Goal: Task Accomplishment & Management: Use online tool/utility

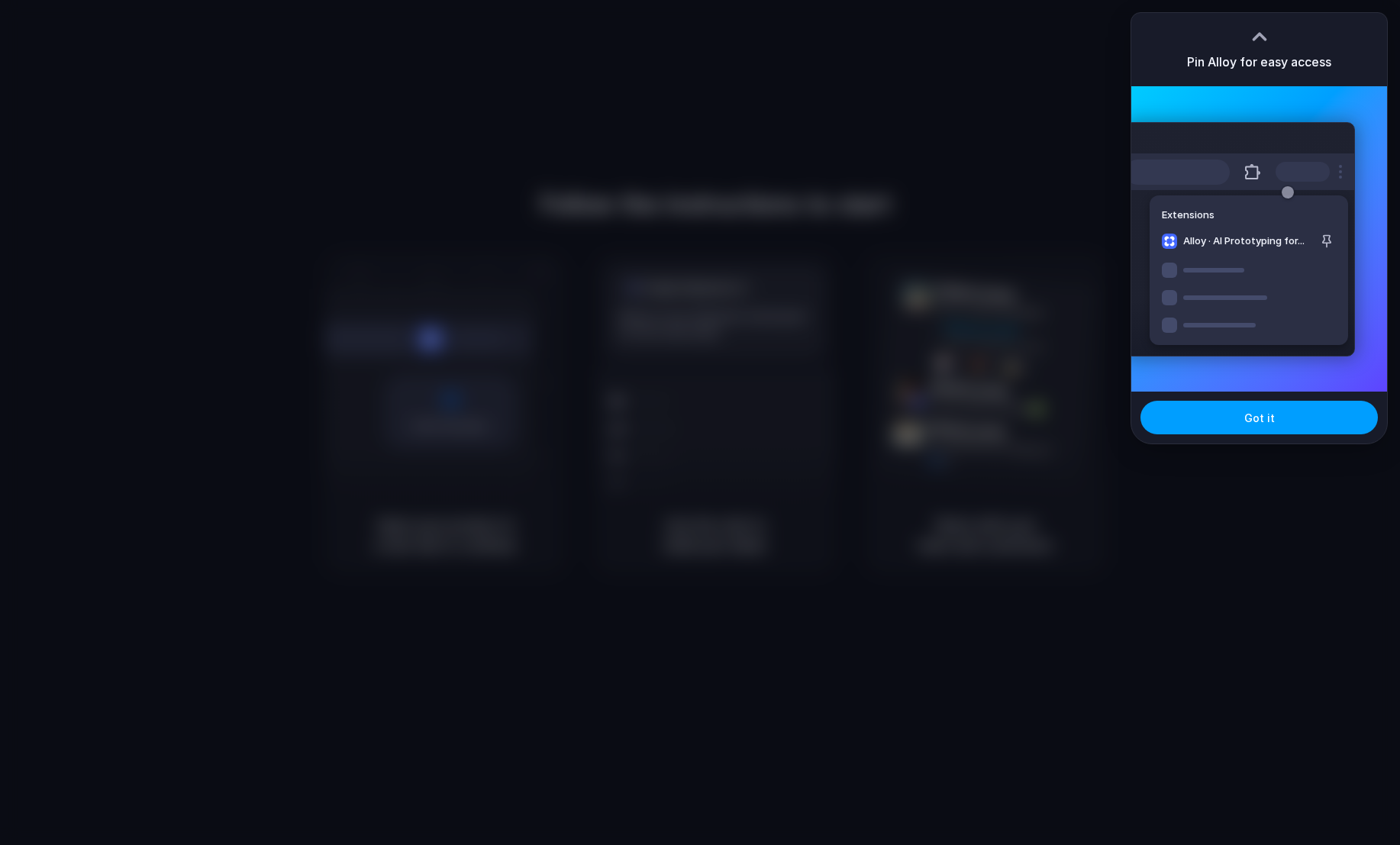
click at [1293, 422] on button "Got it" at bounding box center [1258, 417] width 237 height 34
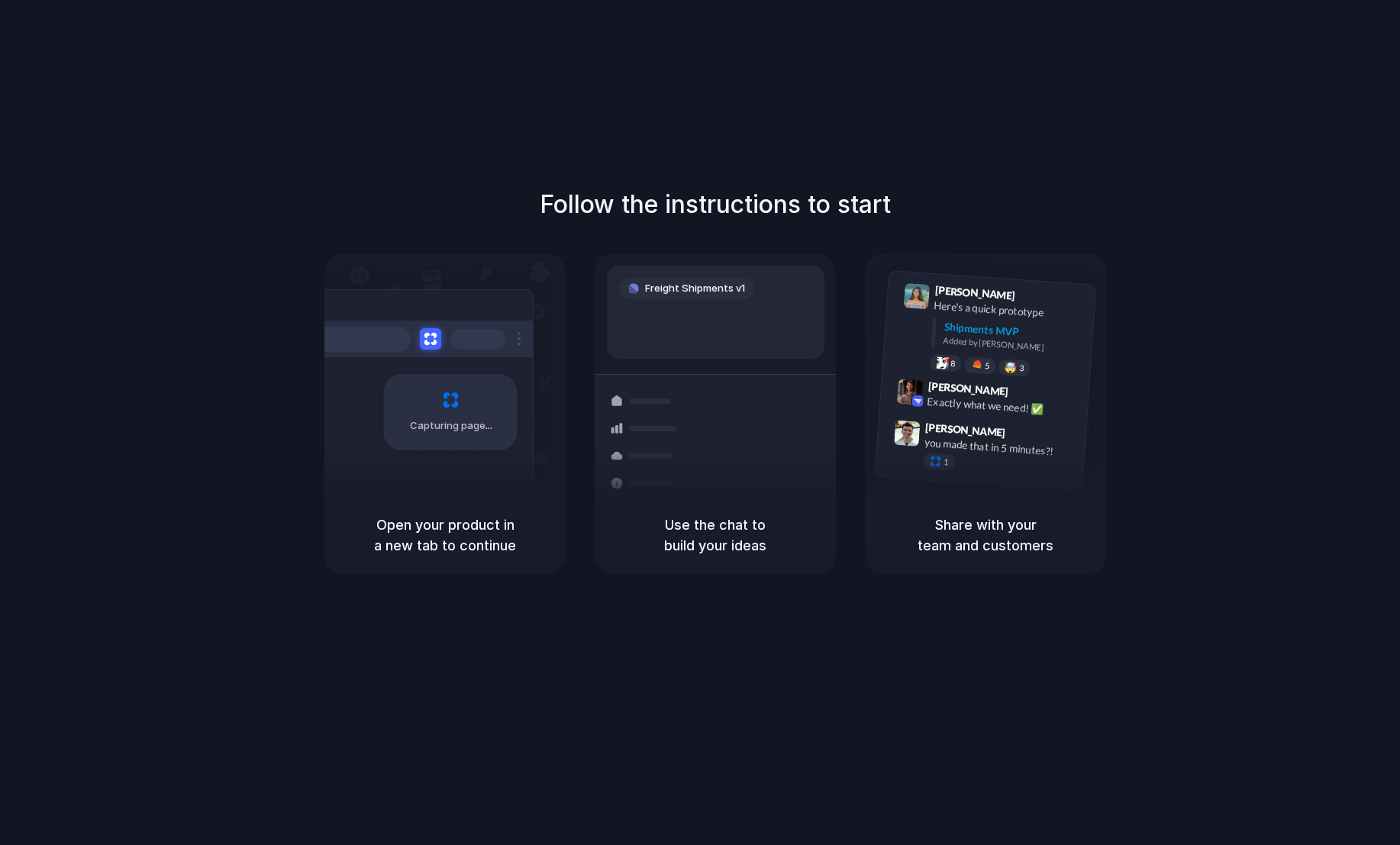
click at [1293, 190] on div "Follow the instructions to start Capturing page Open your product in a new tab …" at bounding box center [715, 379] width 1400 height 388
click at [1067, 154] on div "Follow the instructions to start Capturing page Open your product in a new tab …" at bounding box center [715, 437] width 1431 height 875
click at [701, 506] on div "Use the chat to build your ideas" at bounding box center [715, 535] width 242 height 78
click at [482, 474] on div "Capturing page" at bounding box center [419, 407] width 231 height 234
drag, startPoint x: 913, startPoint y: 339, endPoint x: 993, endPoint y: 165, distance: 191.5
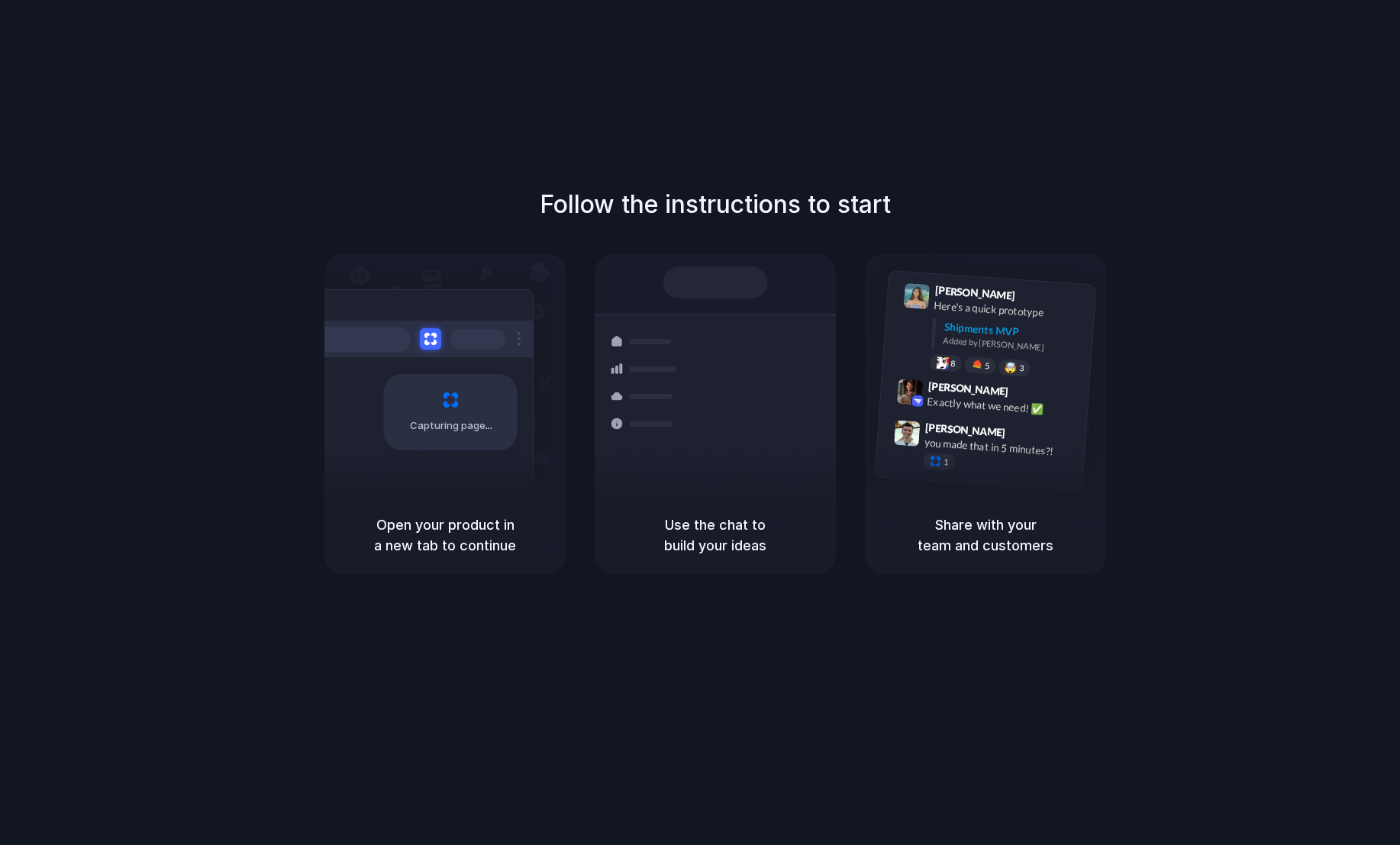
click at [917, 340] on div "Lily Parker 9:41 AM Here's a quick prototype Shipments MVP Added by Alloy 8 5 🤯…" at bounding box center [989, 331] width 213 height 111
drag, startPoint x: 1257, startPoint y: 190, endPoint x: 1259, endPoint y: 181, distance: 9.2
click at [700, 423] on div at bounding box center [700, 423] width 0 height 0
click at [1005, 129] on div "Follow the instructions to start Capturing page Open your product in a new tab …" at bounding box center [715, 437] width 1431 height 875
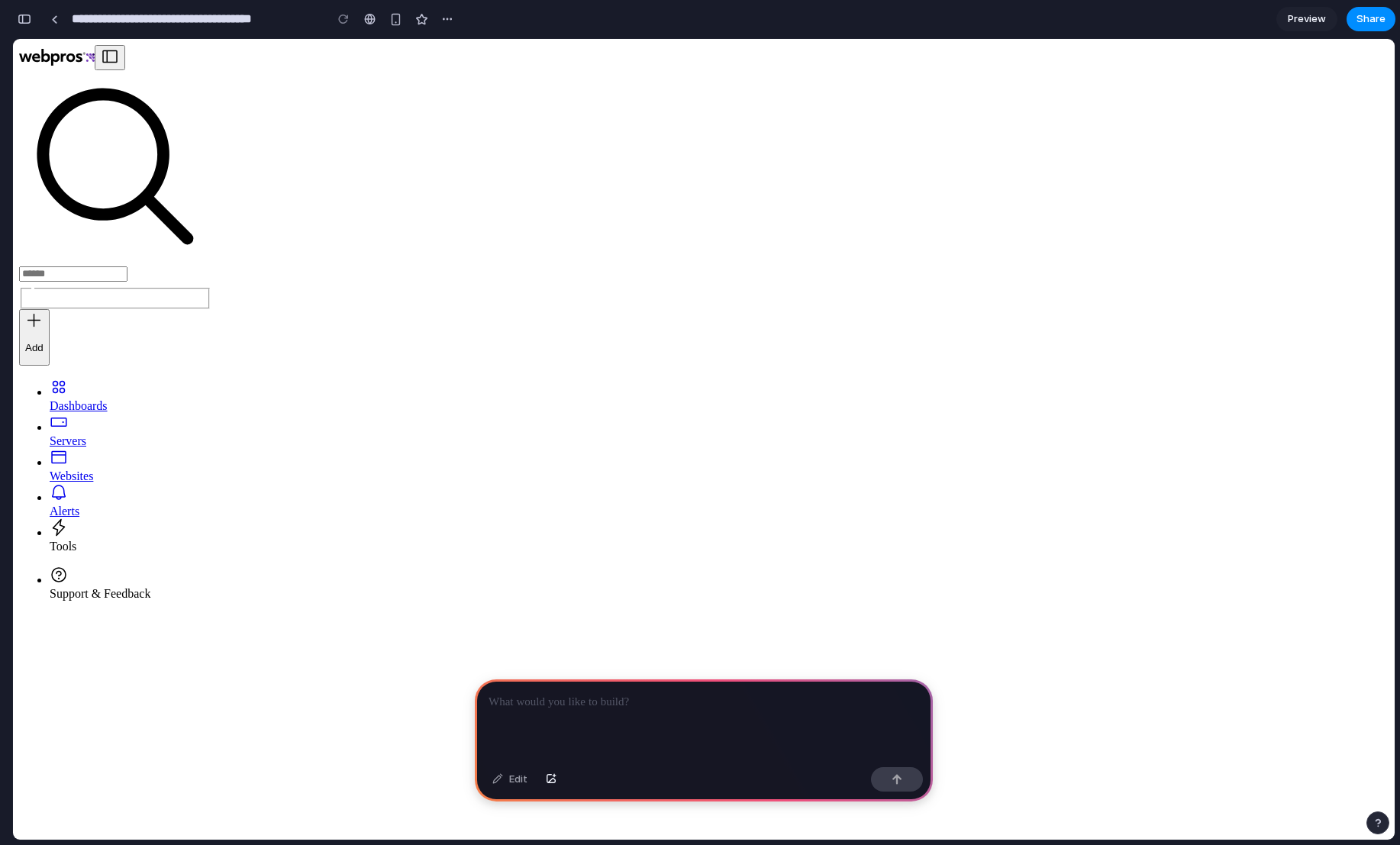
click at [626, 709] on div at bounding box center [704, 720] width 458 height 82
click at [902, 770] on button "button" at bounding box center [896, 779] width 52 height 25
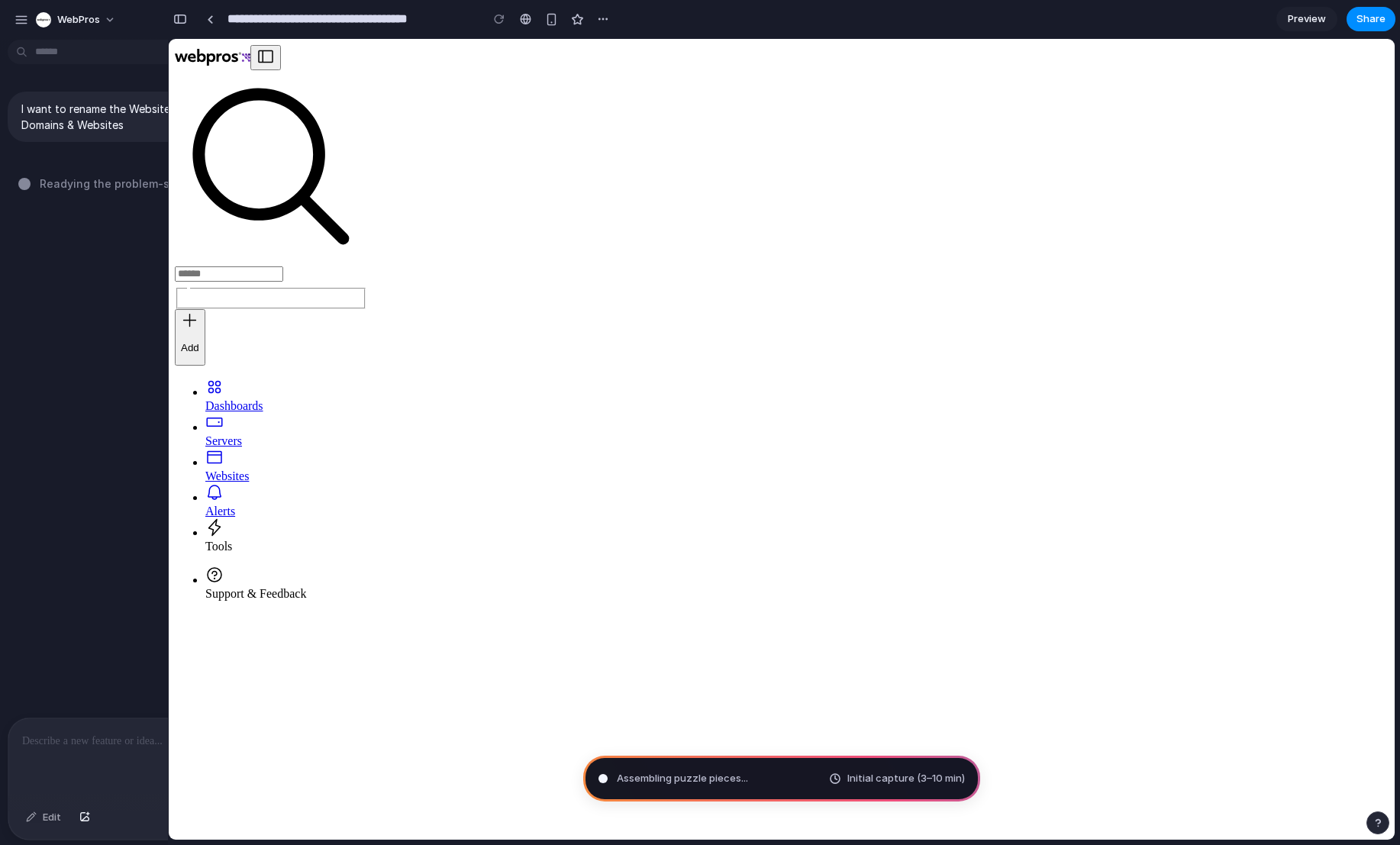
click at [114, 354] on div "I want to rename the Websites navigation item to be Domains & Websites Readying…" at bounding box center [167, 381] width 334 height 672
type input "**********"
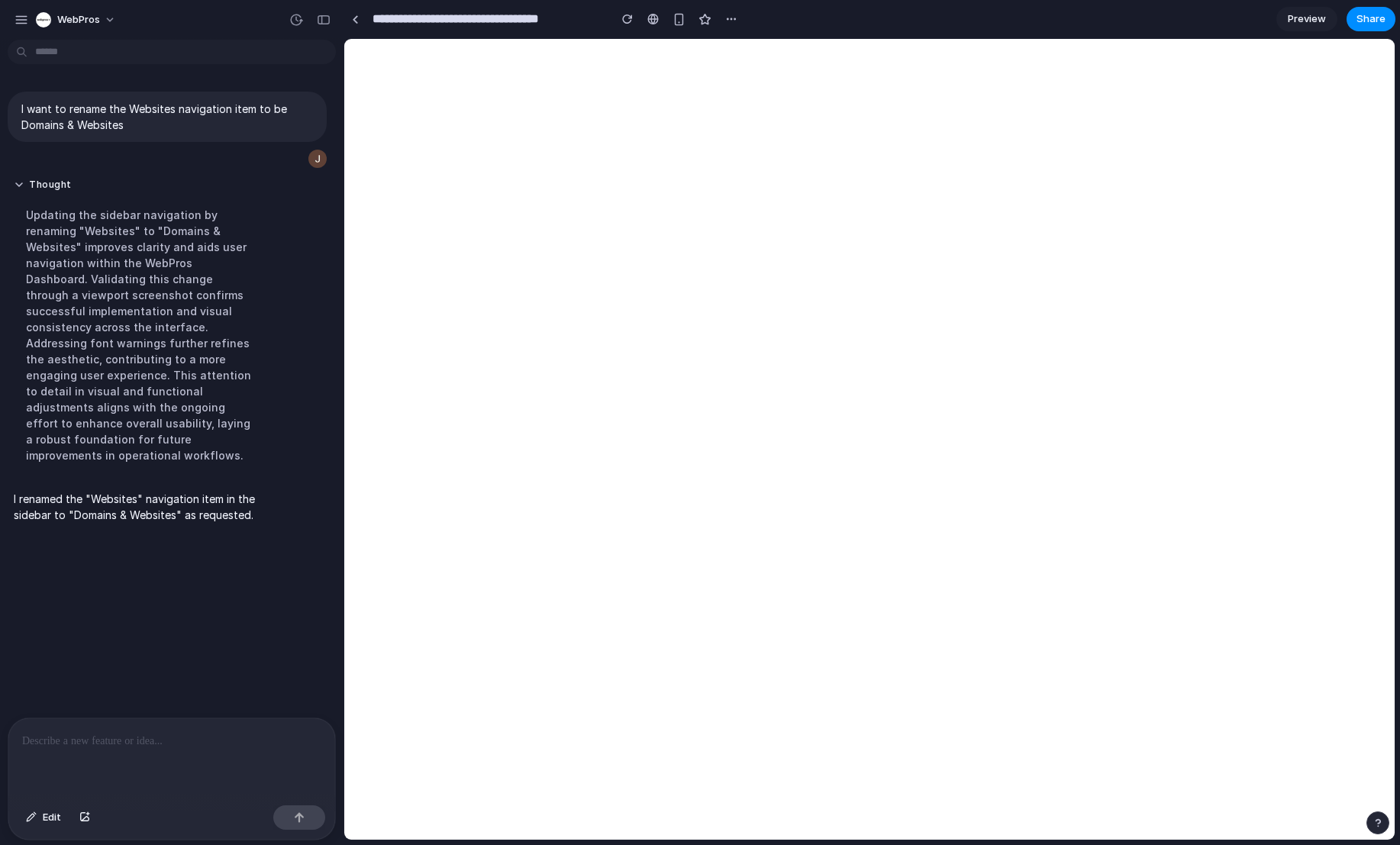
click at [175, 766] on div at bounding box center [172, 758] width 327 height 81
click at [175, 755] on div at bounding box center [172, 758] width 327 height 81
click at [175, 752] on div at bounding box center [172, 758] width 327 height 81
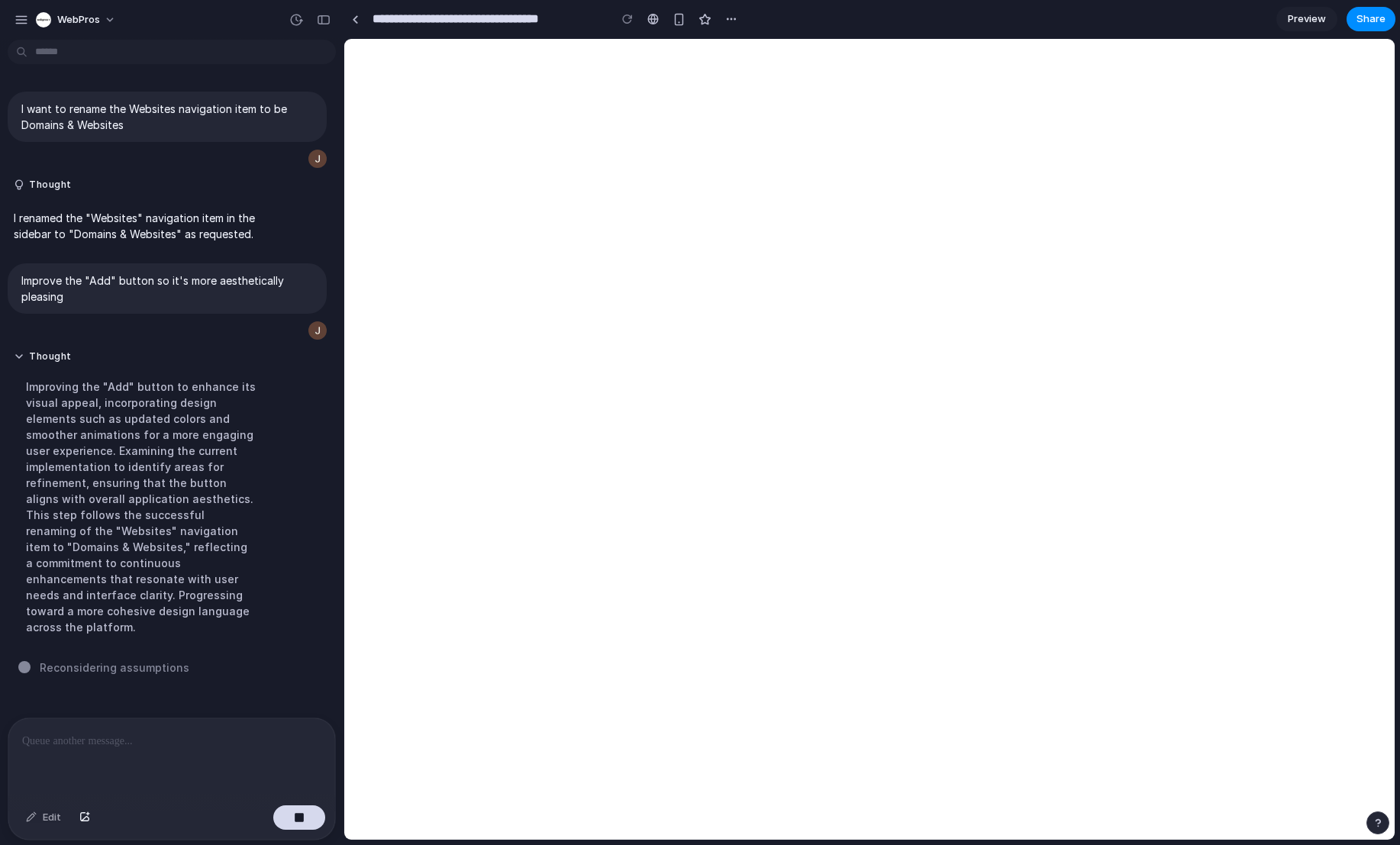
click at [139, 762] on div at bounding box center [172, 758] width 327 height 81
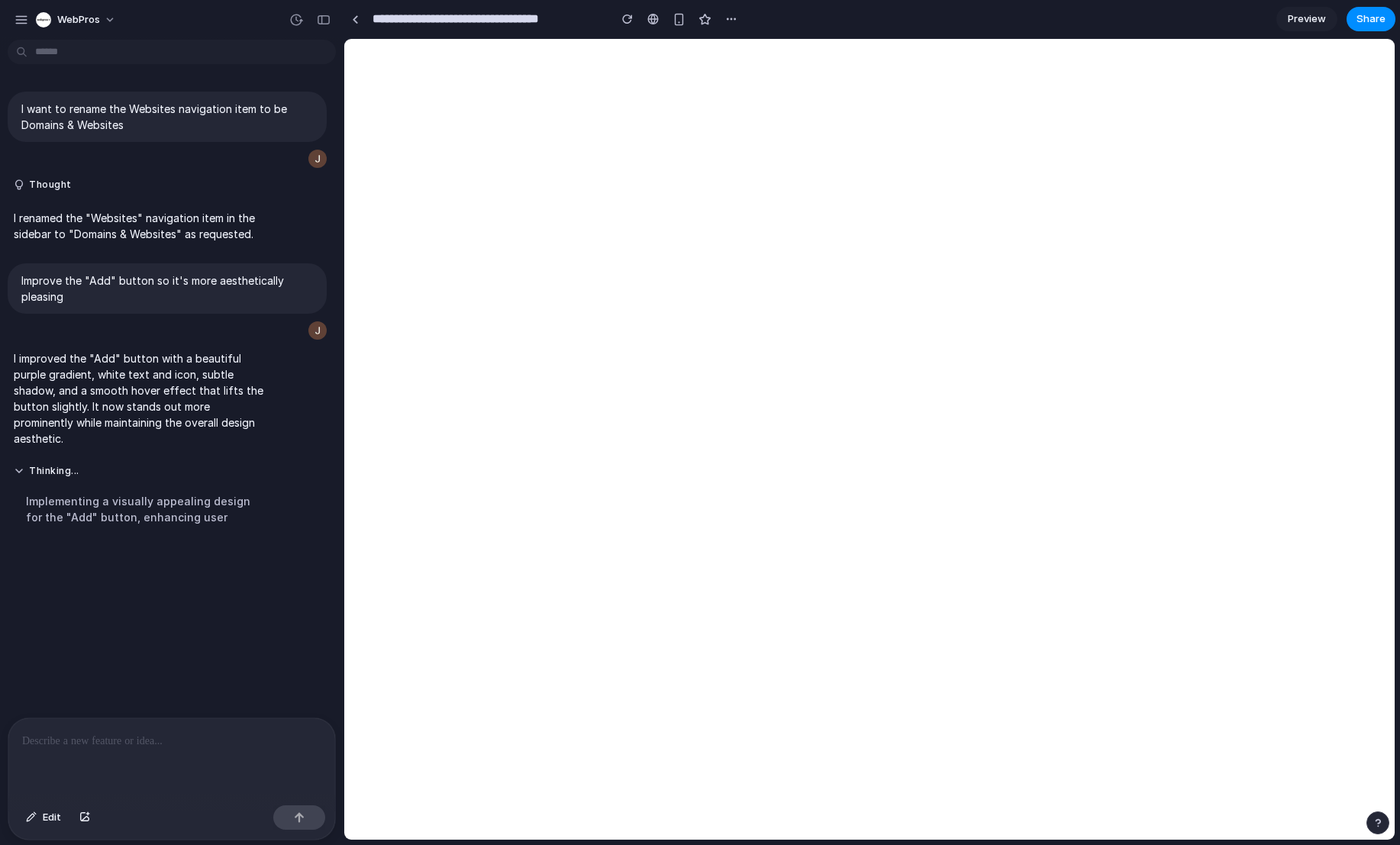
click at [156, 747] on div at bounding box center [172, 758] width 327 height 81
click at [164, 756] on div "**********" at bounding box center [172, 758] width 327 height 81
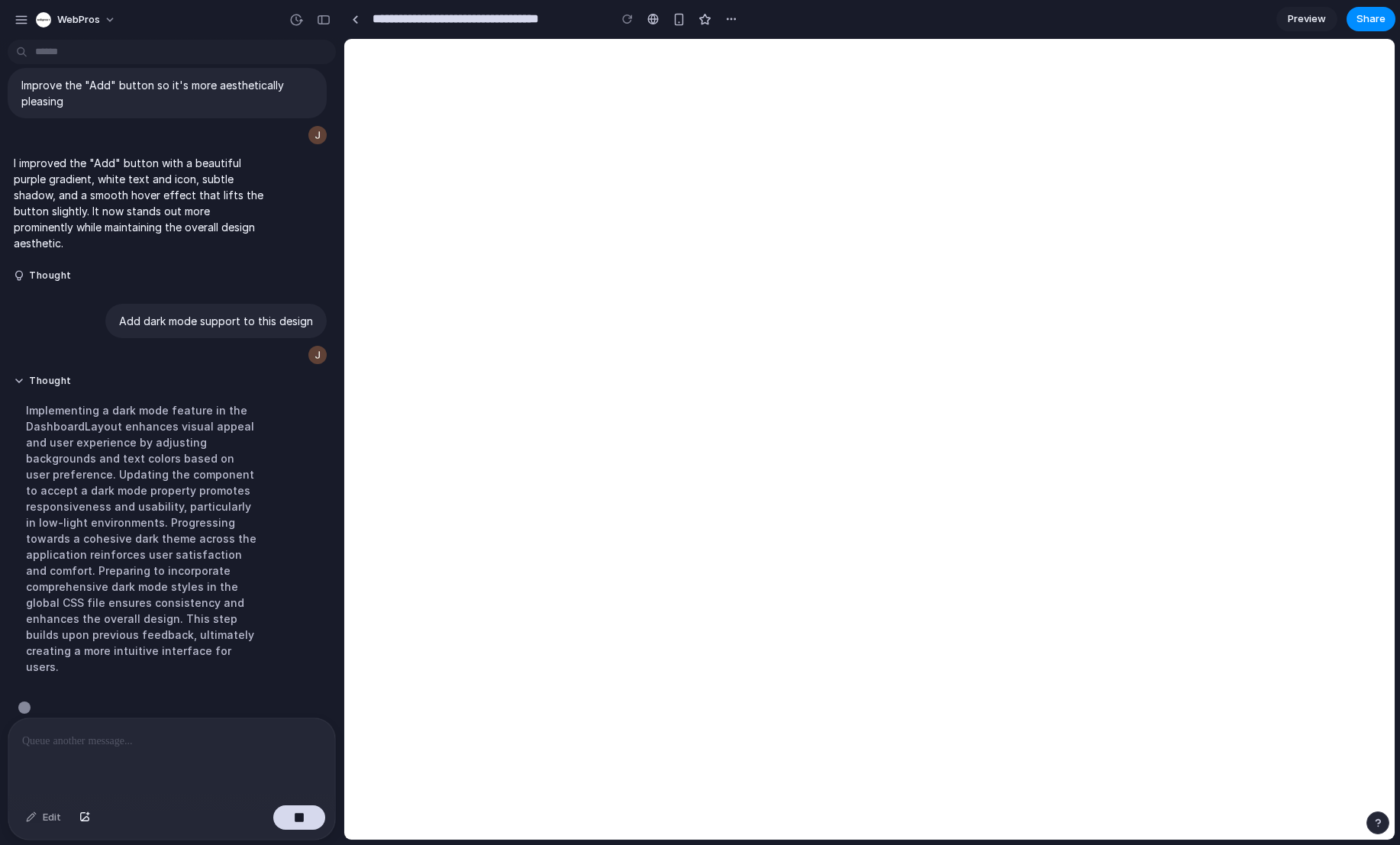
scroll to position [201, 0]
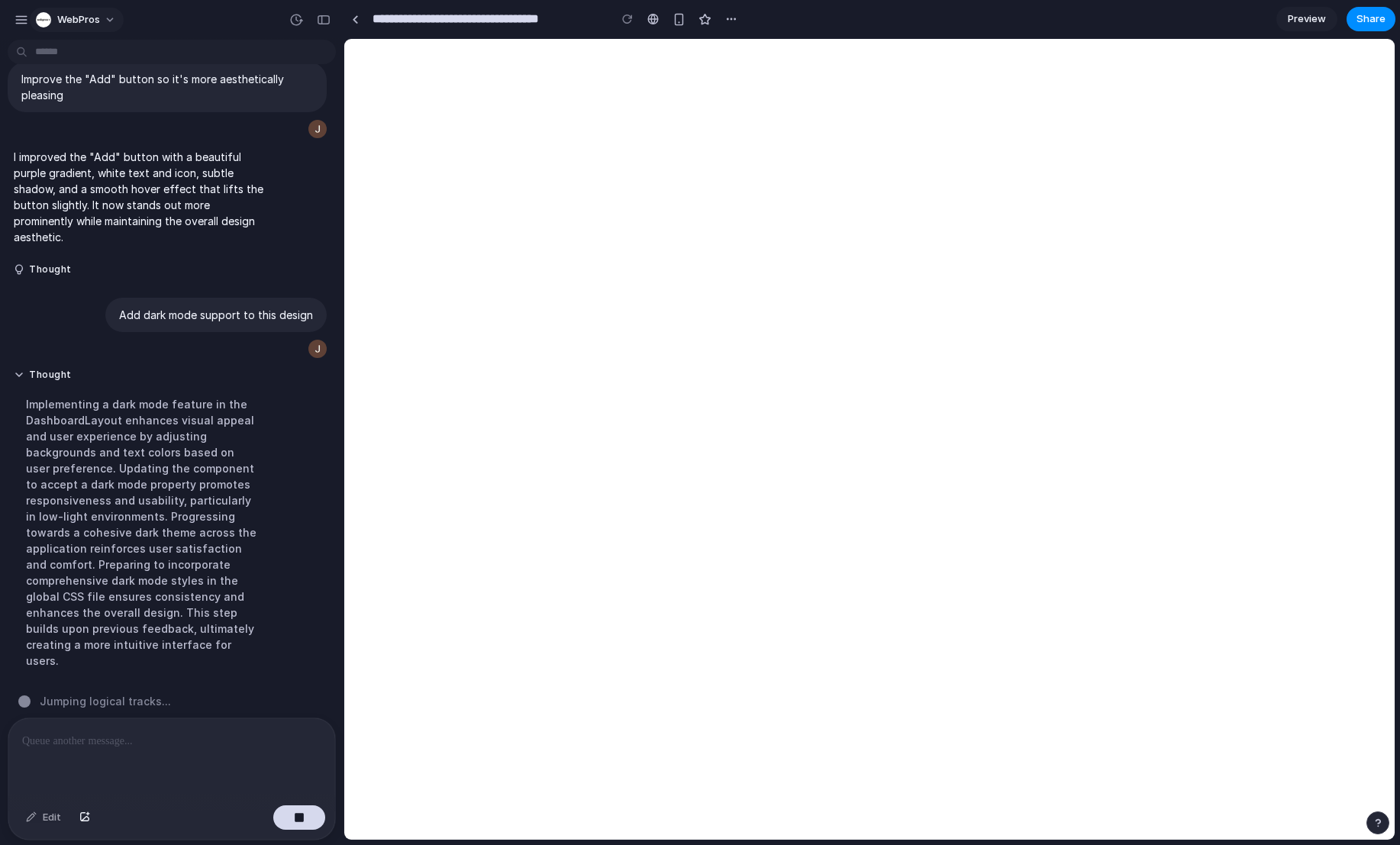
click at [97, 15] on span "WebPros" at bounding box center [78, 19] width 43 height 15
click at [79, 25] on div "Settings Invite members Change theme Sign out" at bounding box center [700, 422] width 1400 height 845
click at [13, 21] on button "button" at bounding box center [21, 19] width 23 height 23
click at [15, 11] on button "button" at bounding box center [21, 19] width 23 height 23
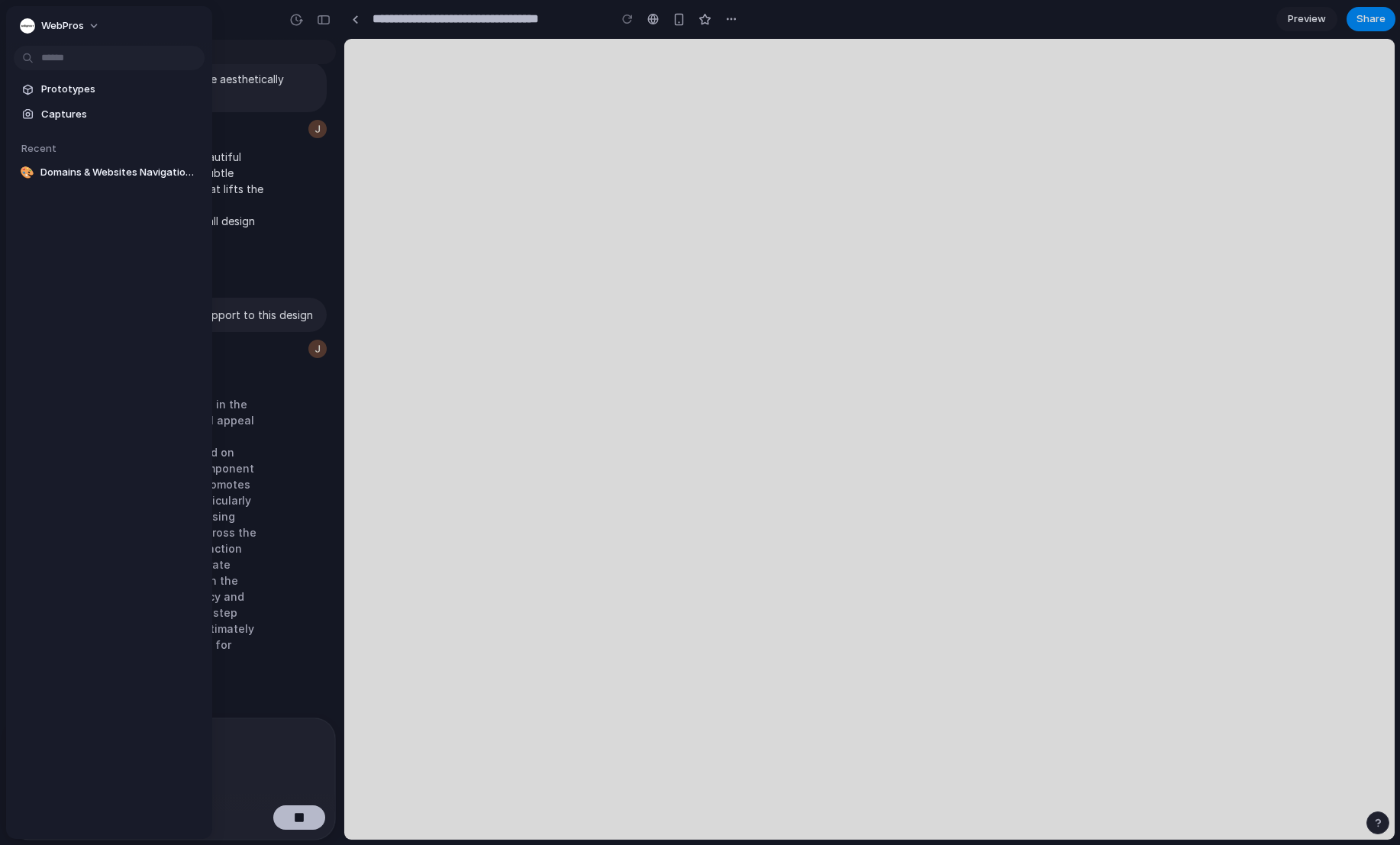
click at [255, 22] on div at bounding box center [700, 422] width 1400 height 845
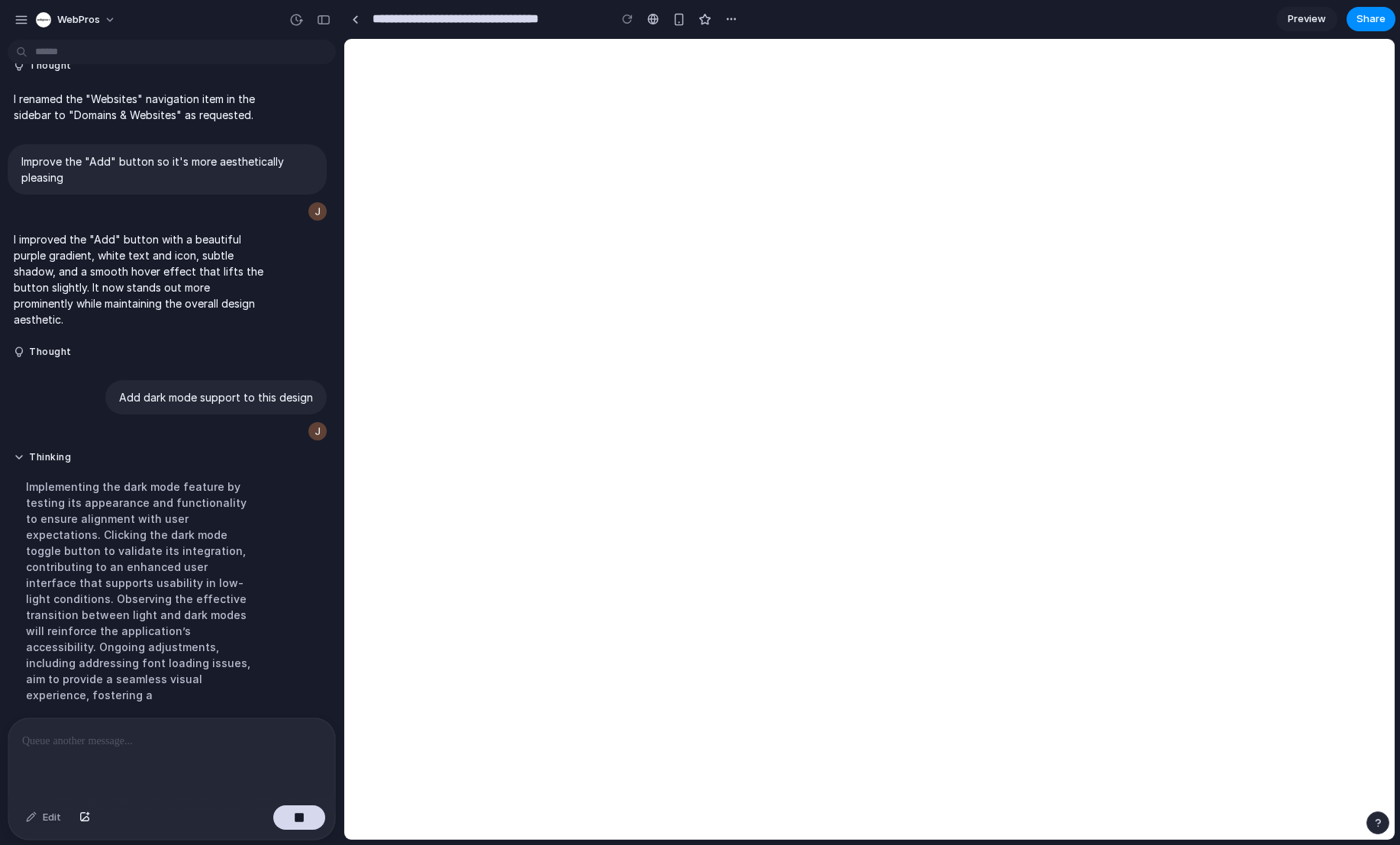
scroll to position [170, 0]
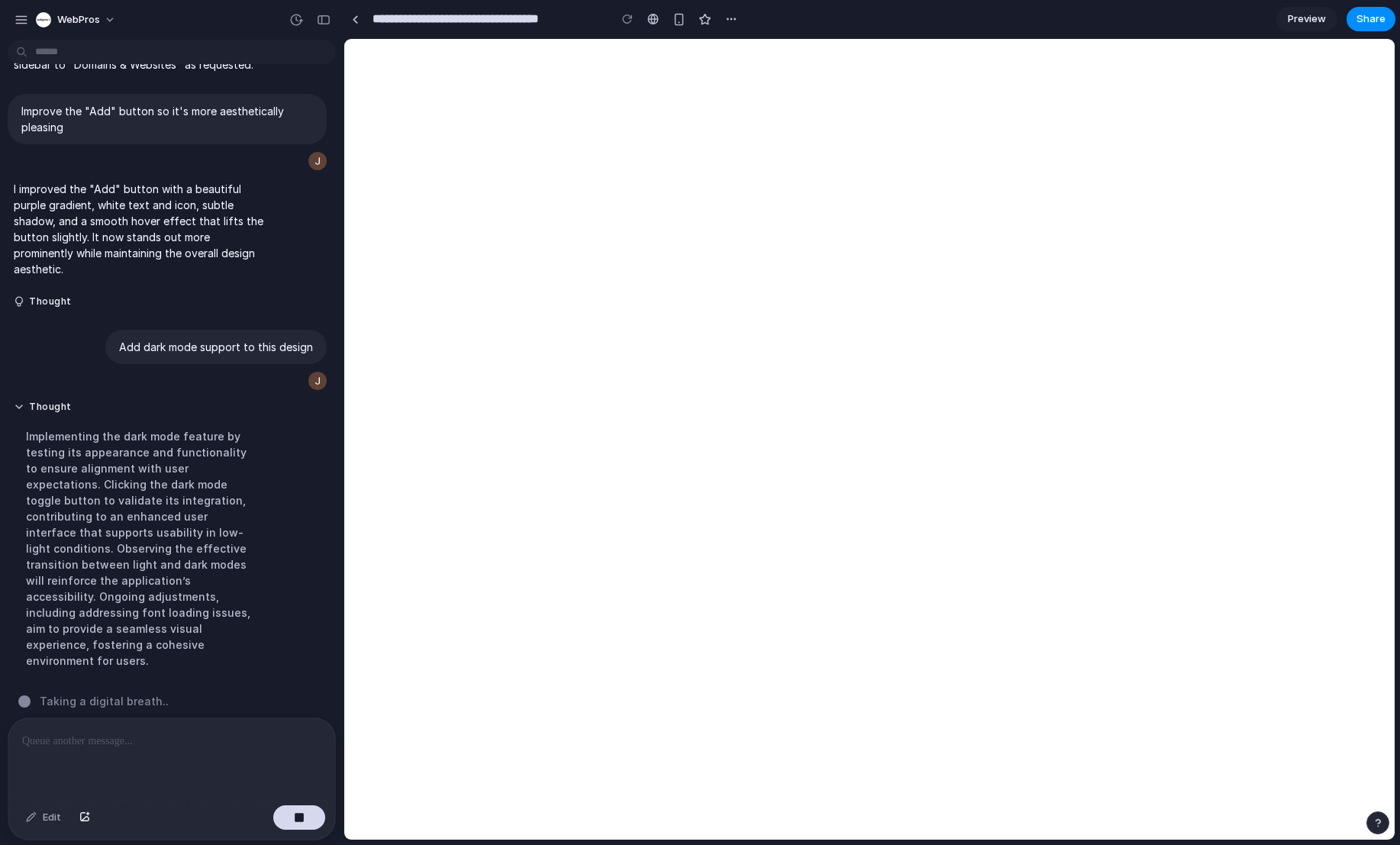
click at [128, 539] on div "Implementing the dark mode feature by testing its appearance and functionality …" at bounding box center [141, 548] width 255 height 259
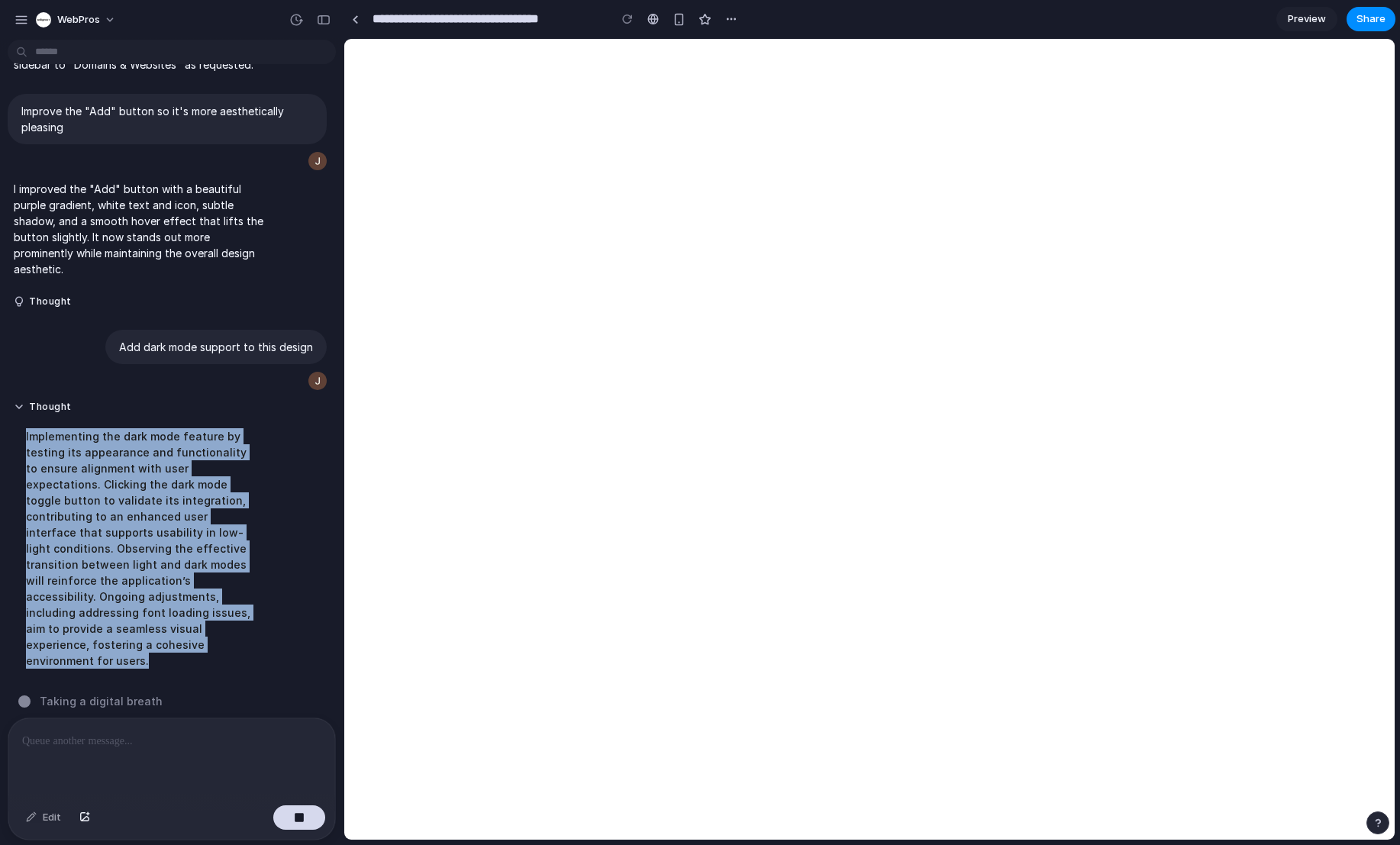
click at [128, 539] on div "Implementing the dark mode feature by testing its appearance and functionality …" at bounding box center [141, 548] width 255 height 259
copy div "Implementing the dark mode feature by testing its appearance and functionality …"
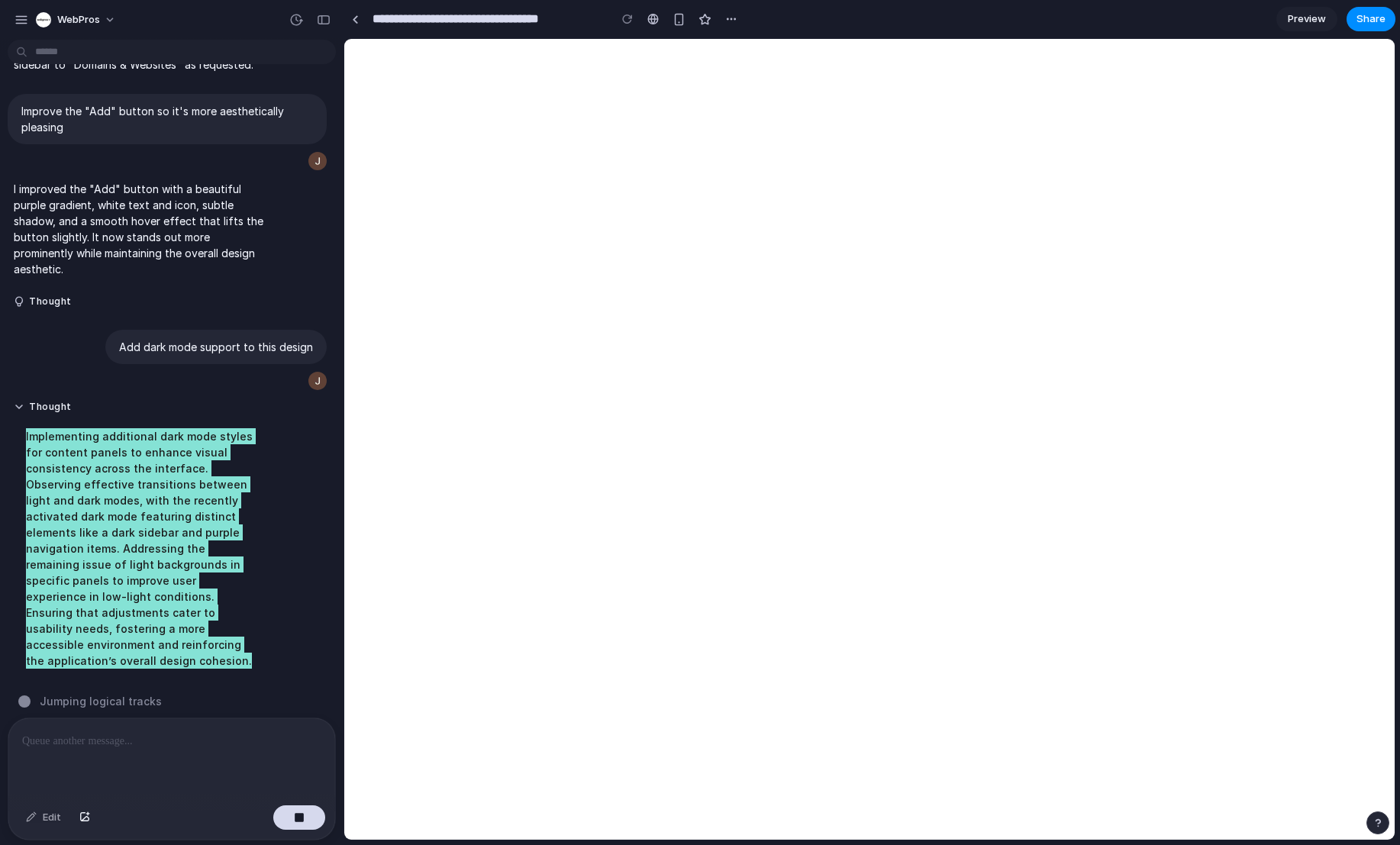
scroll to position [0, 0]
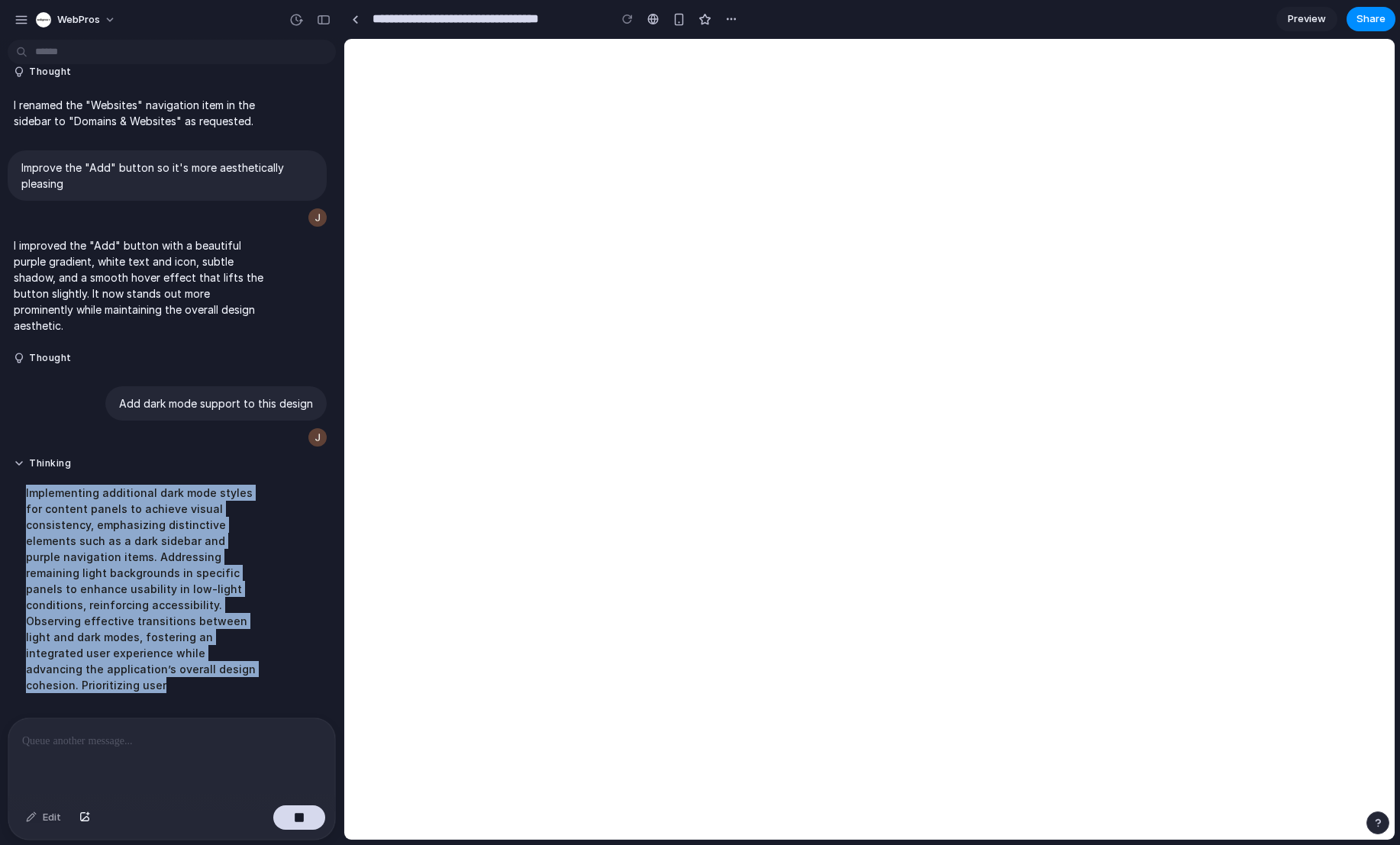
click at [310, 639] on div "Thinking Implementing additional dark mode styles for content panels to achieve…" at bounding box center [166, 580] width 319 height 264
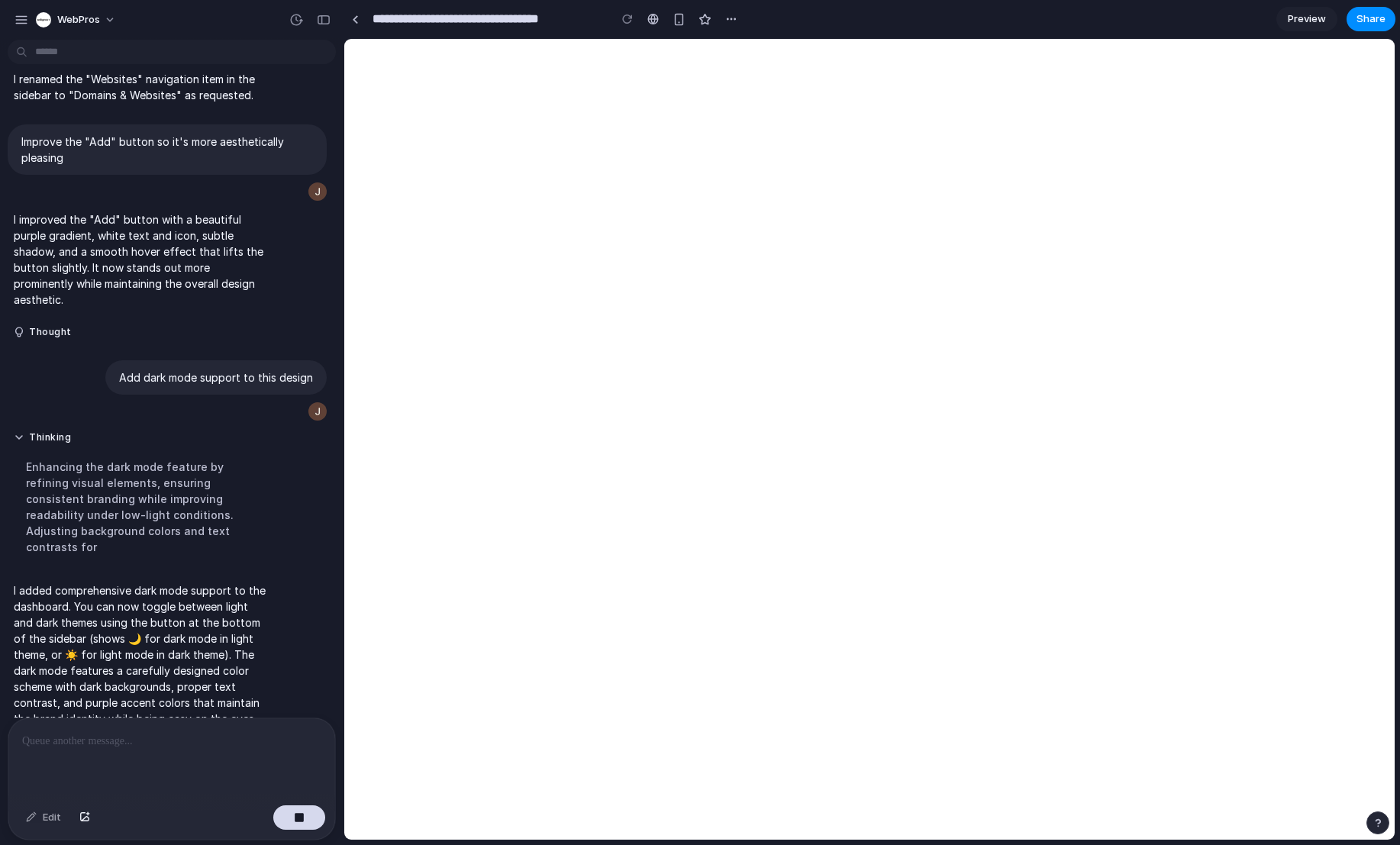
scroll to position [170, 0]
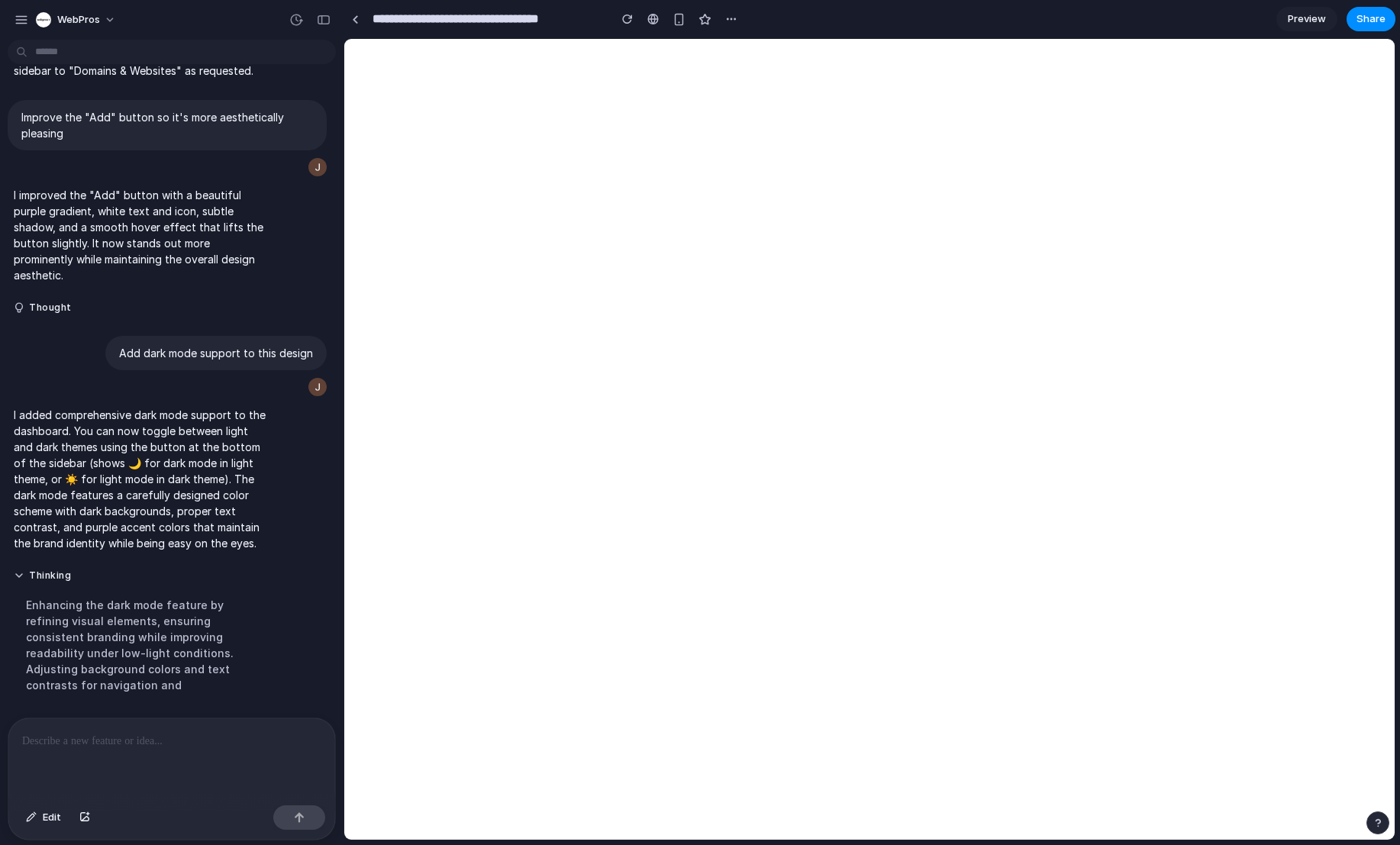
click at [217, 774] on div at bounding box center [172, 758] width 327 height 81
click at [150, 745] on div at bounding box center [172, 758] width 327 height 81
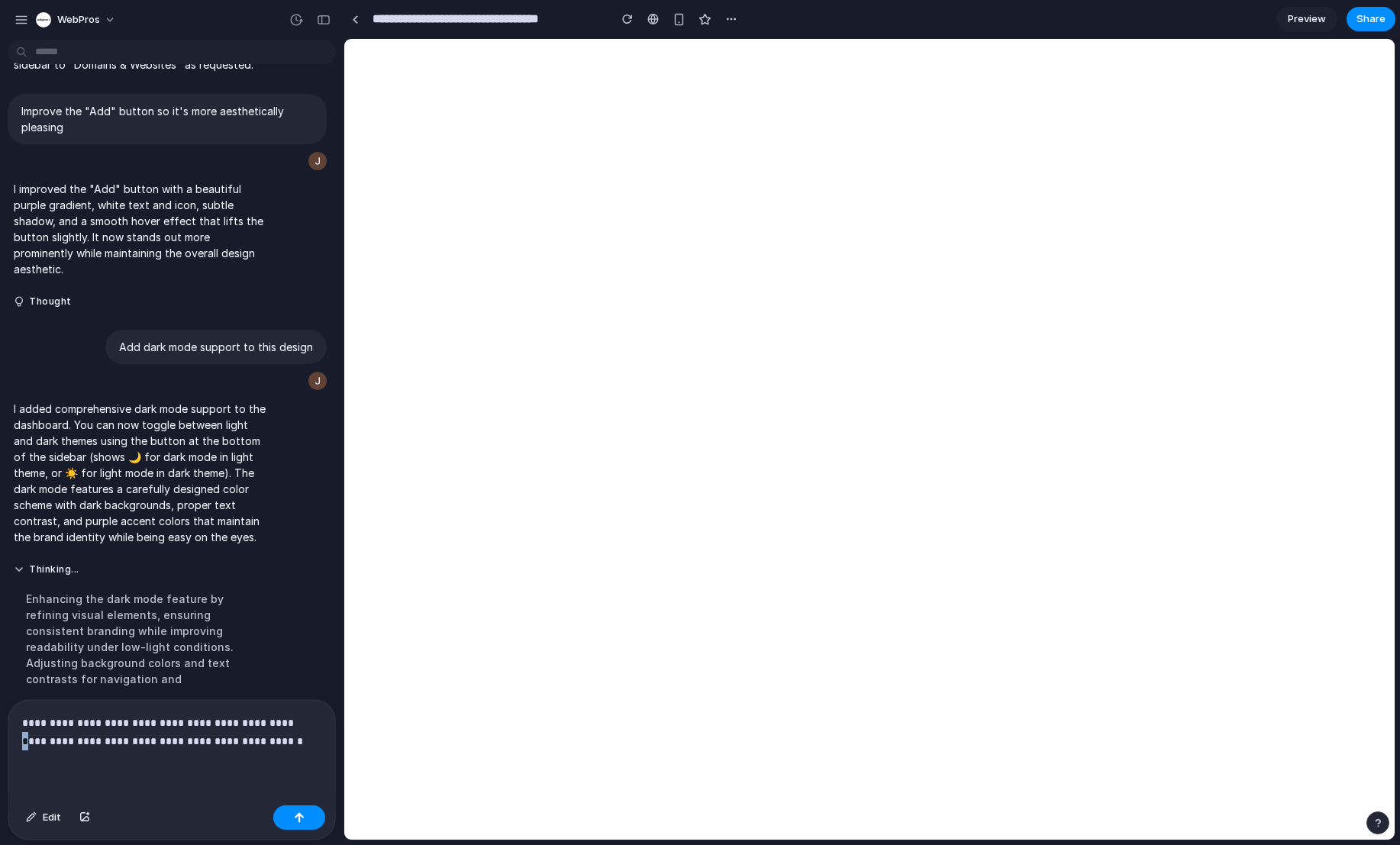
click at [275, 713] on p "**********" at bounding box center [168, 732] width 293 height 36
click at [273, 717] on p "**********" at bounding box center [168, 732] width 293 height 36
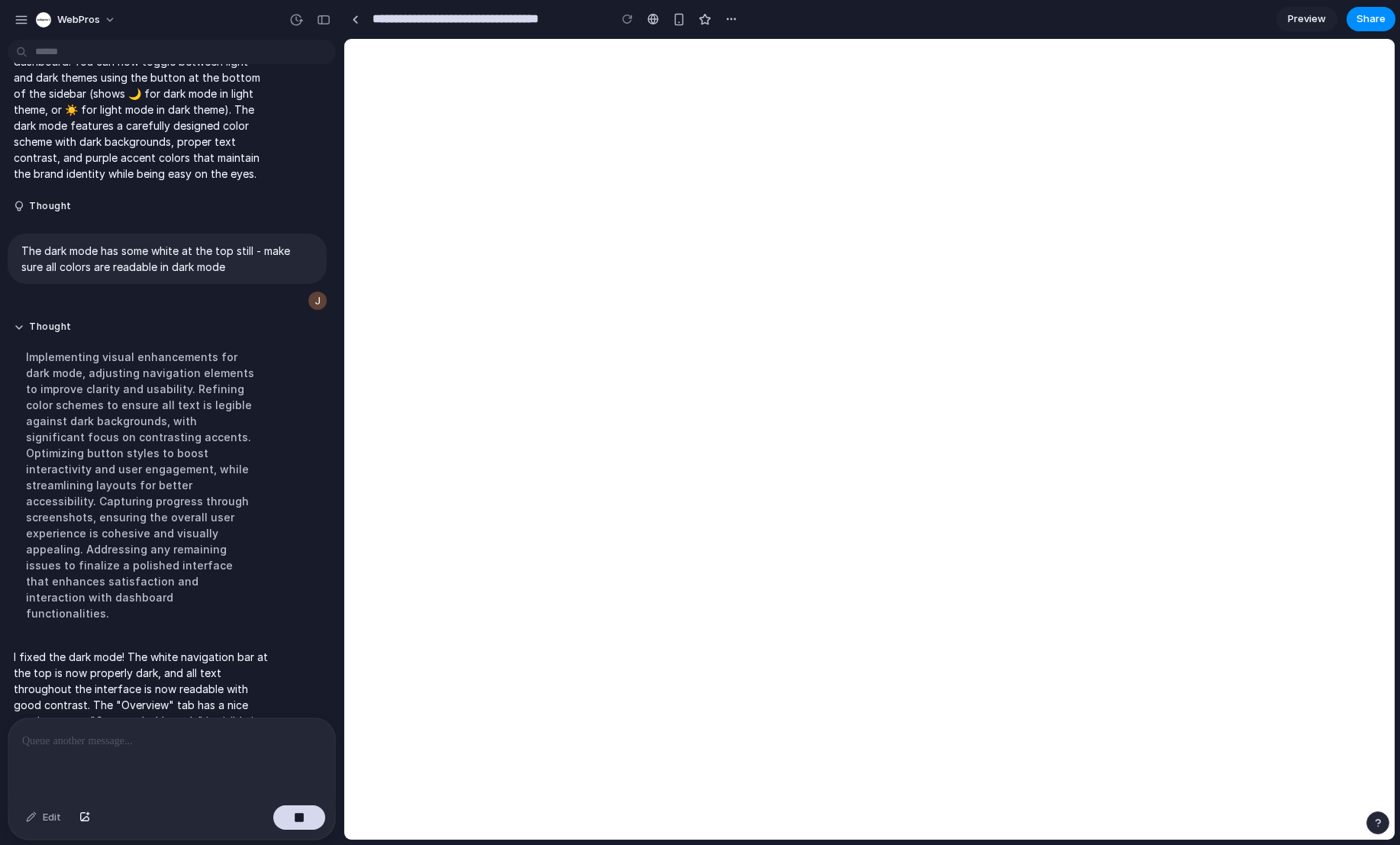
scroll to position [582, 0]
